Goal: Transaction & Acquisition: Purchase product/service

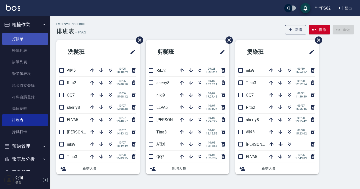
drag, startPoint x: 0, startPoint y: 0, endPoint x: 27, endPoint y: 37, distance: 45.9
click at [27, 36] on link "打帳單" at bounding box center [25, 39] width 46 height 12
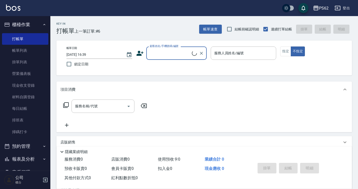
click at [166, 55] on input "顧客姓名/手機號碼/編號" at bounding box center [169, 53] width 43 height 9
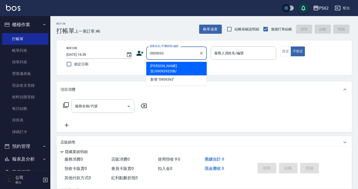
click at [185, 65] on li "[PERSON_NAME]貿/0909393208/" at bounding box center [176, 69] width 60 height 14
type input "[PERSON_NAME]貿/0909393208/"
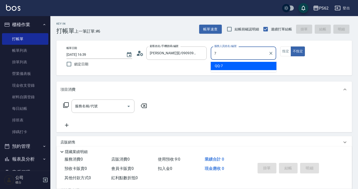
type input "QQ-7"
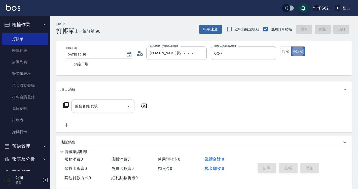
type button "false"
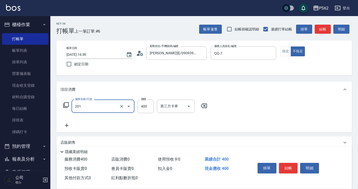
type input "洗剪400(201)"
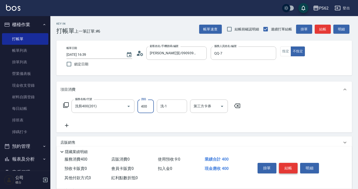
click at [285, 168] on button "結帳" at bounding box center [288, 168] width 19 height 11
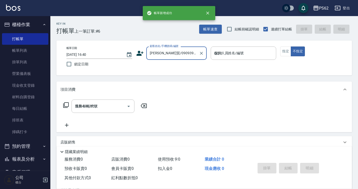
type input "[DATE] 16:40"
